Goal: Information Seeking & Learning: Learn about a topic

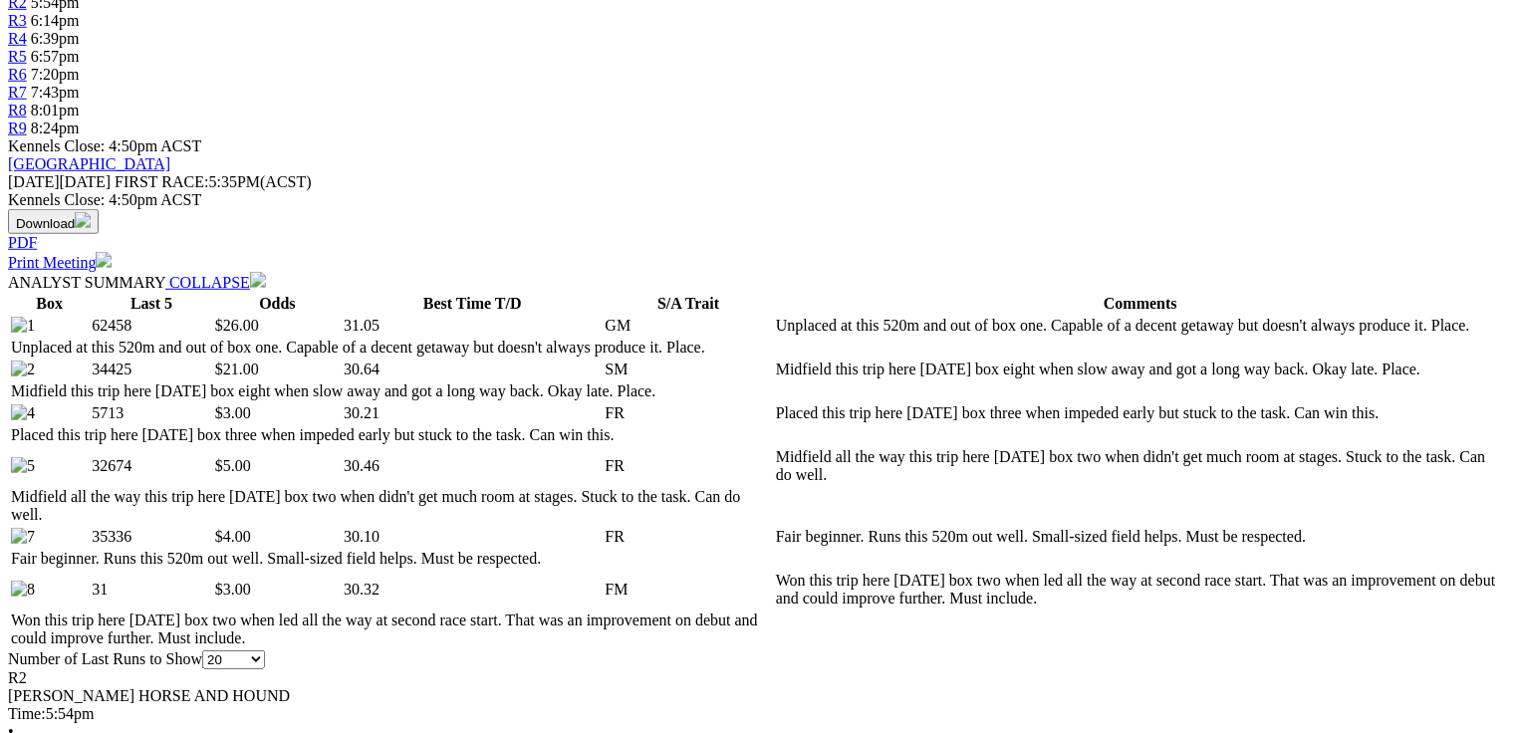
scroll to position [877, 0]
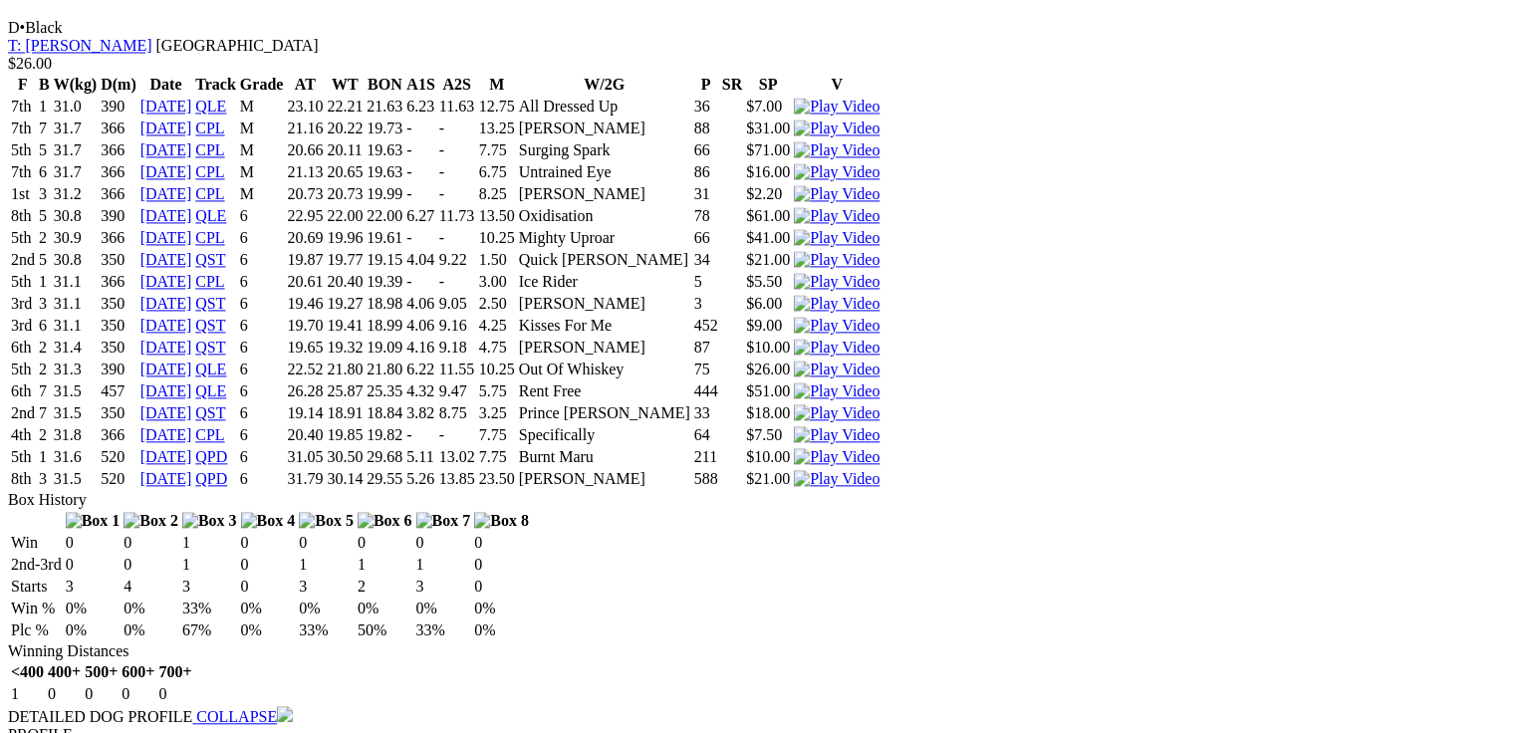
scroll to position [1913, 0]
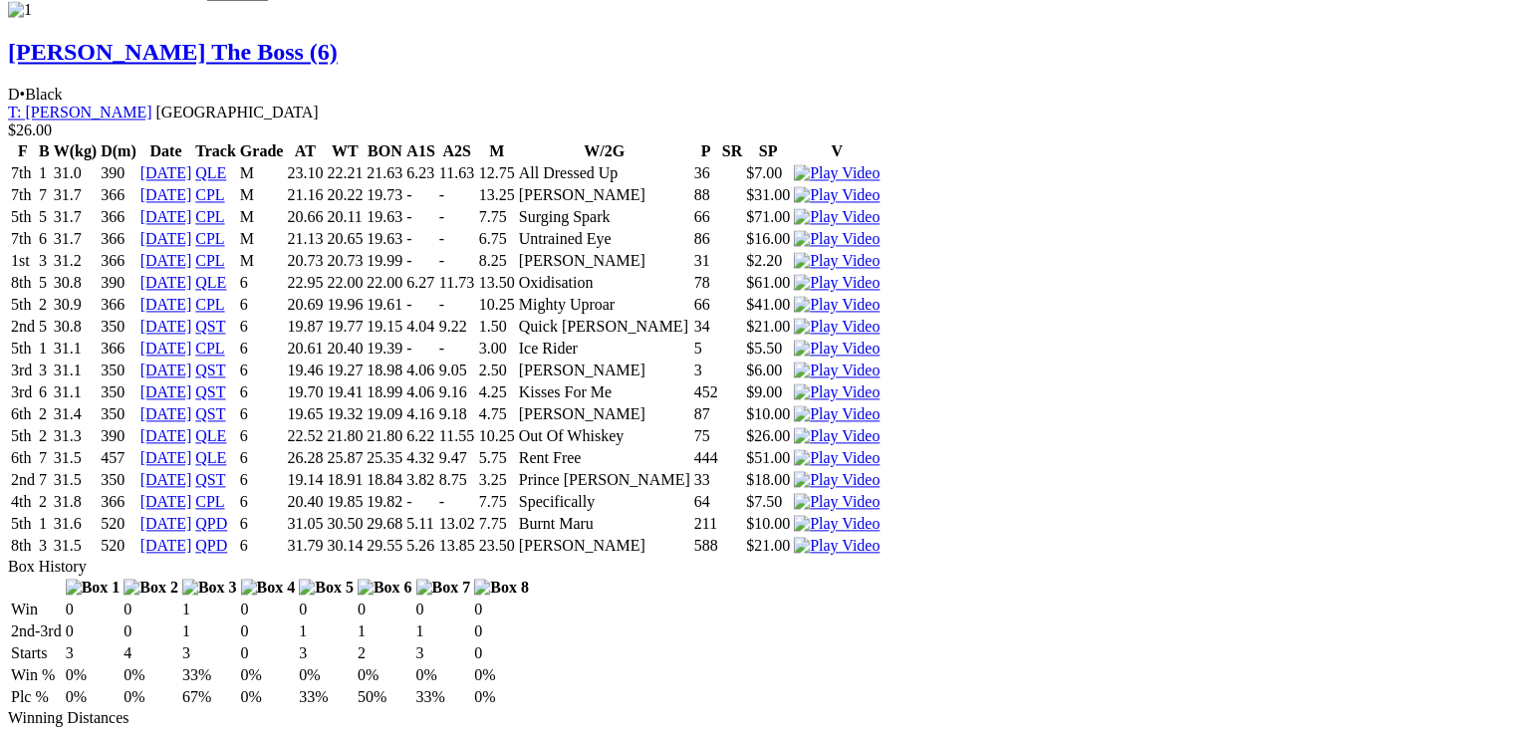
drag, startPoint x: 710, startPoint y: 429, endPoint x: 678, endPoint y: 427, distance: 31.9
drag, startPoint x: 1267, startPoint y: 663, endPoint x: 57, endPoint y: 307, distance: 1261.6
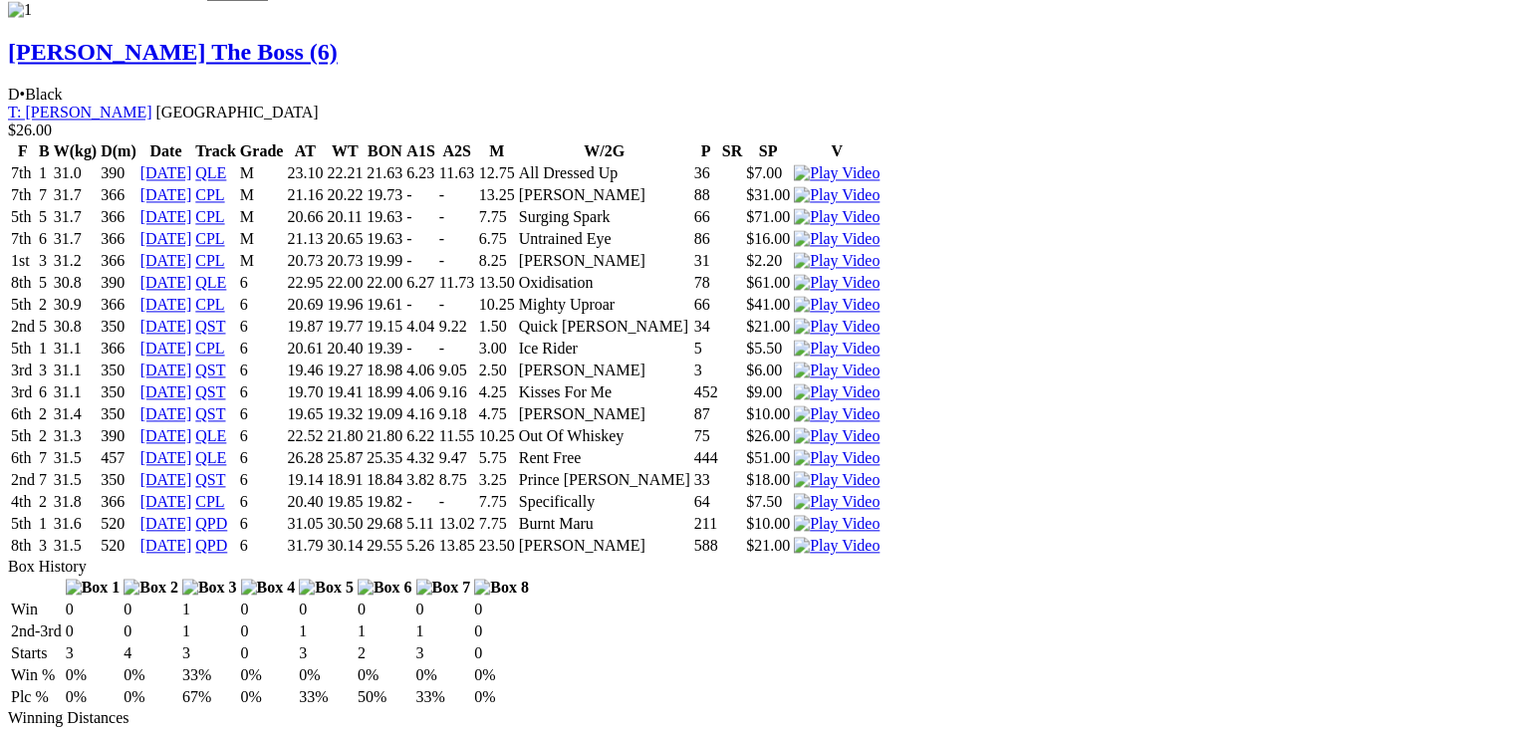
drag, startPoint x: 57, startPoint y: 307, endPoint x: 1370, endPoint y: 602, distance: 1345.8
